Goal: Information Seeking & Learning: Learn about a topic

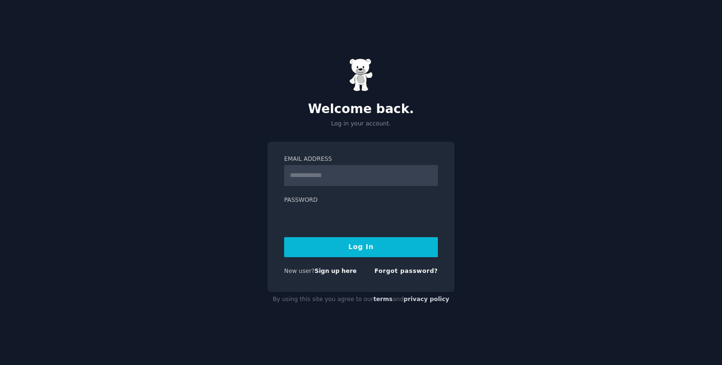
type input "**********"
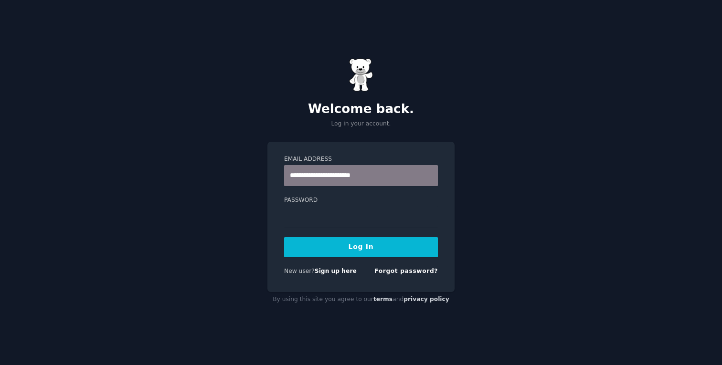
click at [340, 251] on button "Log In" at bounding box center [361, 247] width 154 height 20
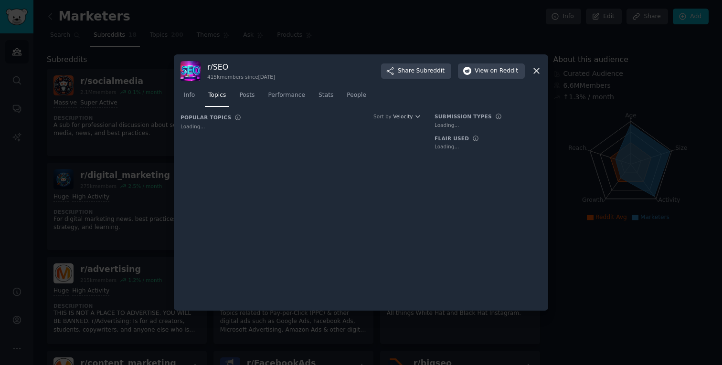
click at [541, 71] on icon at bounding box center [537, 71] width 10 height 10
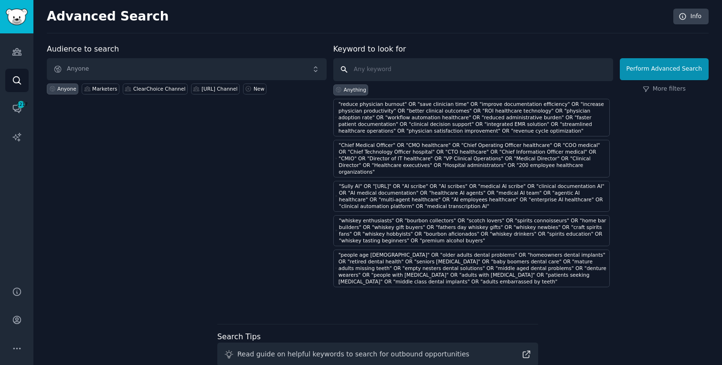
click at [511, 74] on input "text" at bounding box center [473, 69] width 280 height 23
paste input ""Zapier" OR "workflow automation platform" OR "no-code automation" OR "Zaps" OR…"
type input ""Zapier" OR "workflow automation platform" OR "no-code automation" OR "Zaps" OR…"
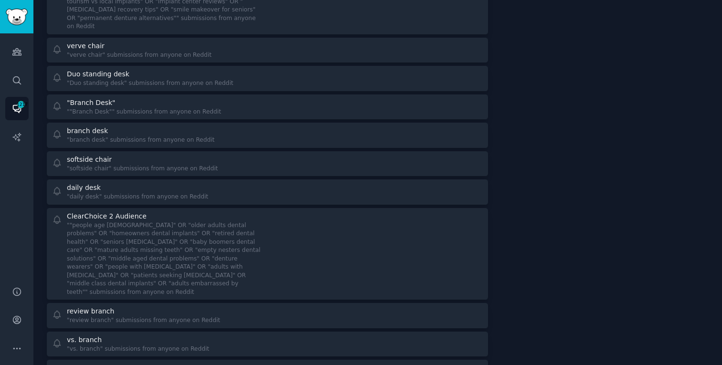
scroll to position [344, 0]
